Goal: Task Accomplishment & Management: Manage account settings

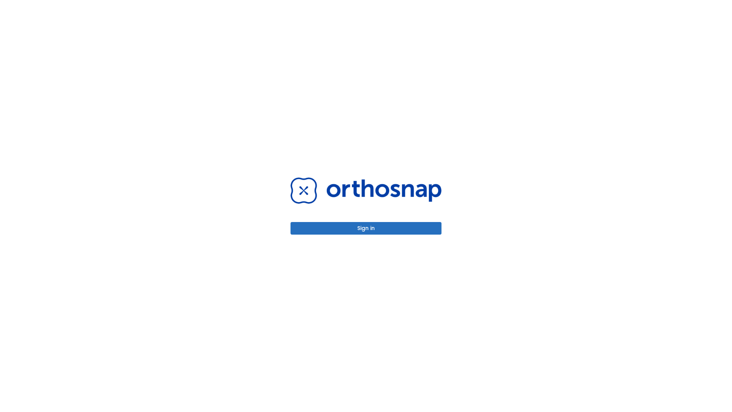
click at [366, 228] on button "Sign in" at bounding box center [365, 228] width 151 height 13
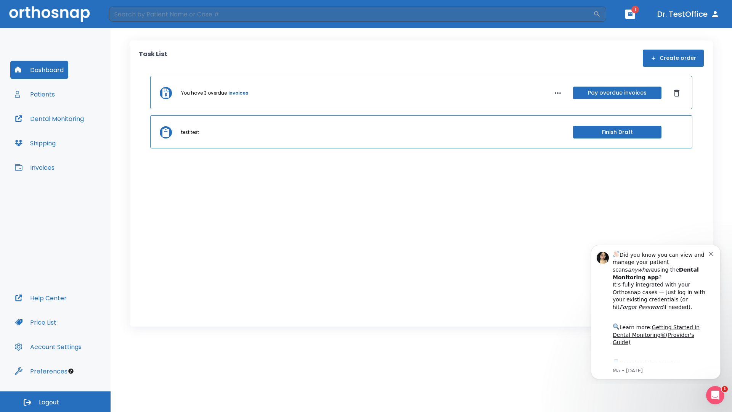
click at [55, 401] on span "Logout" at bounding box center [49, 402] width 20 height 8
